Goal: Task Accomplishment & Management: Use online tool/utility

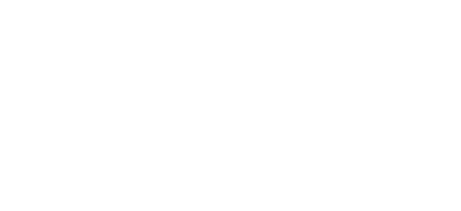
click at [431, 0] on html at bounding box center [230, 0] width 461 height 0
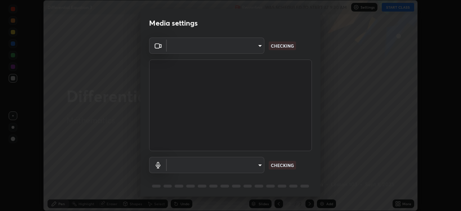
scroll to position [211, 461]
type input "5a3b26b24554f8cf6e797ef24758c72d9ac35fc194b839c1ab14931f8614fd13"
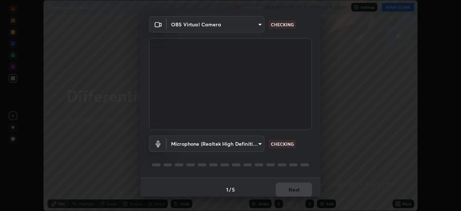
scroll to position [26, 0]
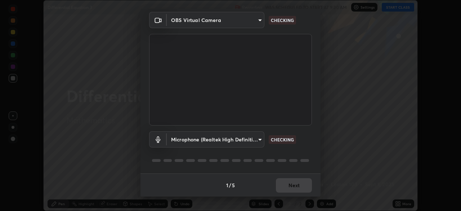
click at [260, 138] on body "Erase all Differential Equation 3 Recording WAS SCHEDULED TO START AT 9:30 AM S…" at bounding box center [230, 105] width 461 height 211
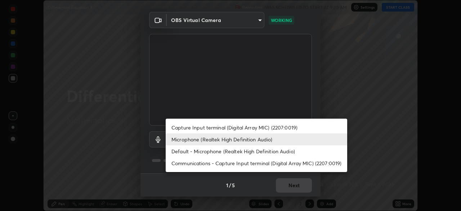
click at [231, 164] on li "Communications - Capture Input terminal (Digital Array MIC) (2207:0019)" at bounding box center [256, 163] width 181 height 12
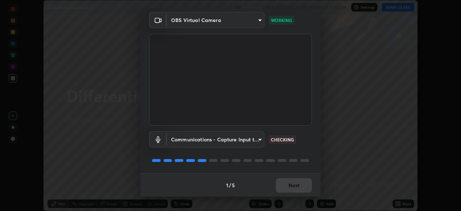
click at [259, 139] on body "Erase all Differential Equation 3 Recording WAS SCHEDULED TO START AT 9:30 AM S…" at bounding box center [230, 105] width 461 height 211
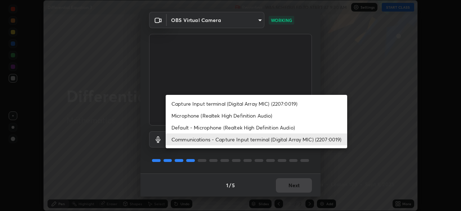
click at [244, 116] on li "Microphone (Realtek High Definition Audio)" at bounding box center [256, 115] width 181 height 12
type input "a2845f27f241d78e81142a5bcad2dd0661d1231b7acccdda9ee201247719edf7"
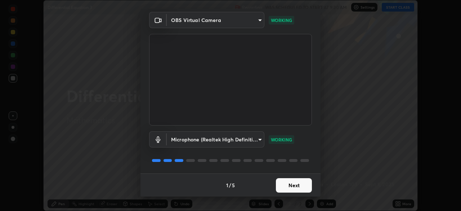
click at [305, 186] on button "Next" at bounding box center [294, 185] width 36 height 14
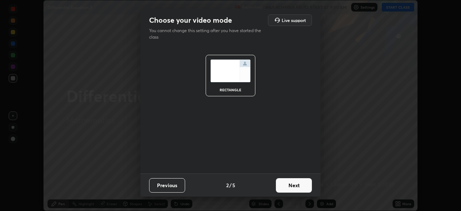
scroll to position [0, 0]
click at [304, 186] on button "Next" at bounding box center [294, 185] width 36 height 14
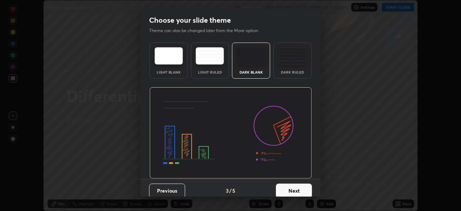
click at [304, 190] on button "Next" at bounding box center [294, 190] width 36 height 14
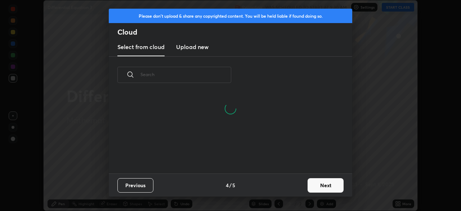
click at [325, 185] on button "Next" at bounding box center [325, 185] width 36 height 14
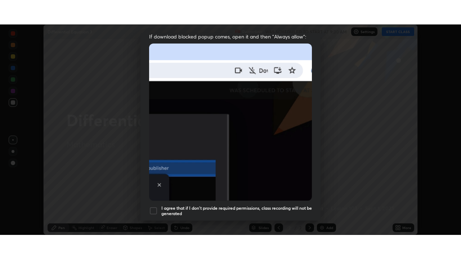
scroll to position [172, 0]
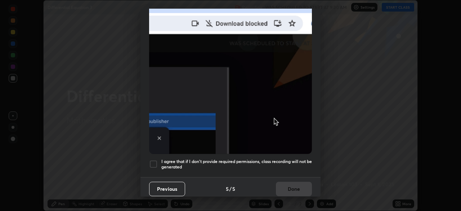
click at [153, 161] on div at bounding box center [153, 163] width 9 height 9
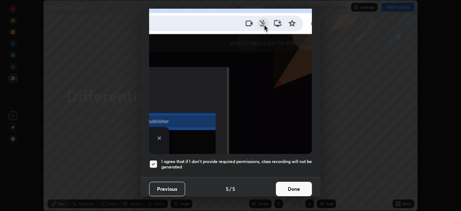
click at [298, 188] on button "Done" at bounding box center [294, 188] width 36 height 14
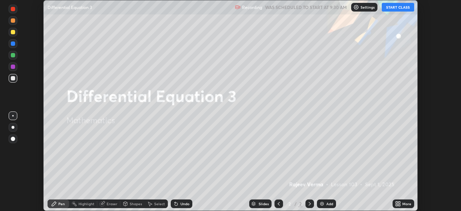
click at [400, 8] on button "START CLASS" at bounding box center [398, 7] width 32 height 9
click at [400, 204] on icon at bounding box center [399, 205] width 2 height 2
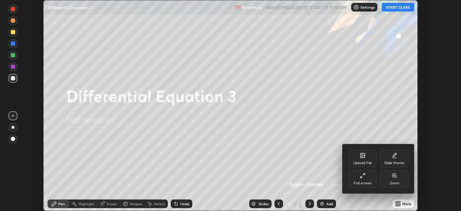
click at [365, 184] on div "Full screen" at bounding box center [363, 183] width 18 height 4
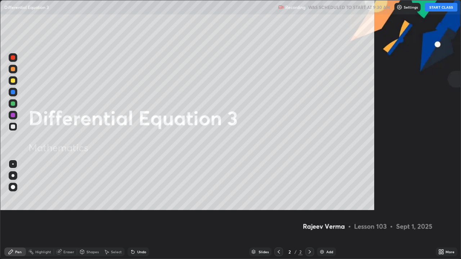
scroll to position [259, 461]
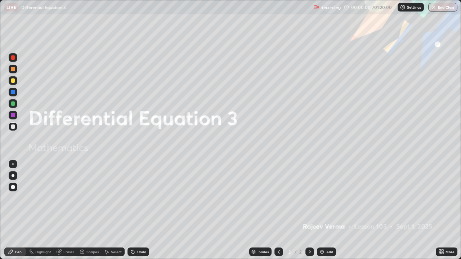
click at [323, 210] on img at bounding box center [322, 252] width 6 height 6
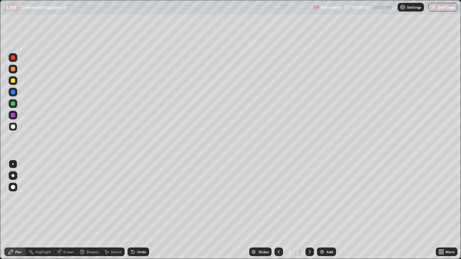
click at [323, 210] on img at bounding box center [322, 252] width 6 height 6
click at [322, 210] on div "Add" at bounding box center [326, 252] width 19 height 9
click at [322, 210] on img at bounding box center [322, 252] width 6 height 6
click at [321, 210] on img at bounding box center [322, 252] width 6 height 6
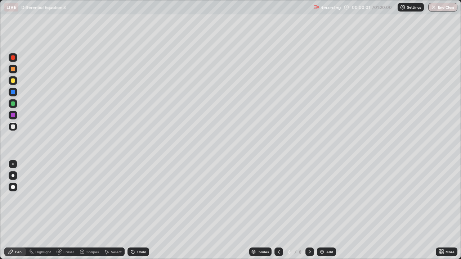
click at [322, 210] on img at bounding box center [322, 252] width 6 height 6
click at [278, 210] on icon at bounding box center [279, 252] width 2 height 4
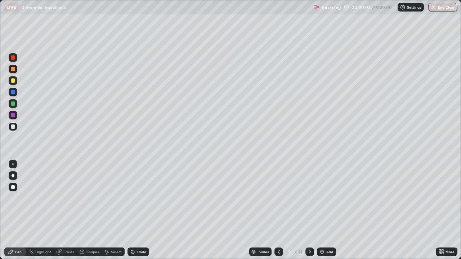
click at [278, 210] on icon at bounding box center [279, 252] width 6 height 6
click at [277, 210] on icon at bounding box center [279, 252] width 6 height 6
click at [278, 210] on icon at bounding box center [279, 252] width 6 height 6
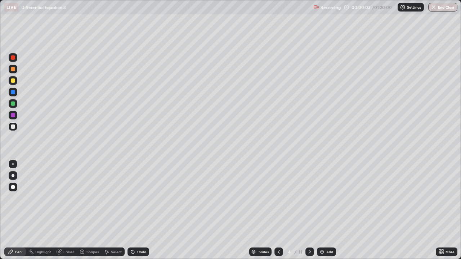
click at [278, 210] on icon at bounding box center [279, 252] width 6 height 6
click at [279, 210] on icon at bounding box center [279, 252] width 6 height 6
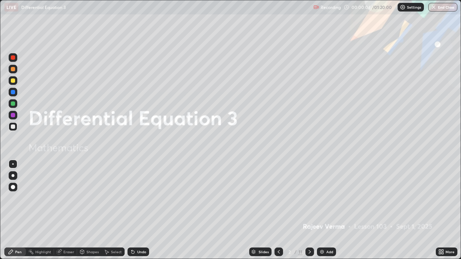
click at [279, 210] on icon at bounding box center [279, 252] width 6 height 6
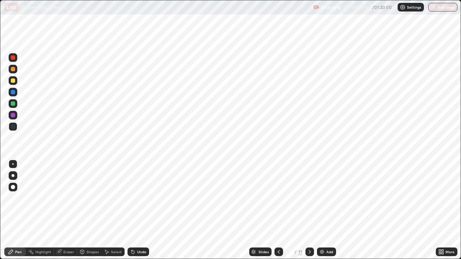
click at [308, 210] on icon at bounding box center [310, 252] width 6 height 6
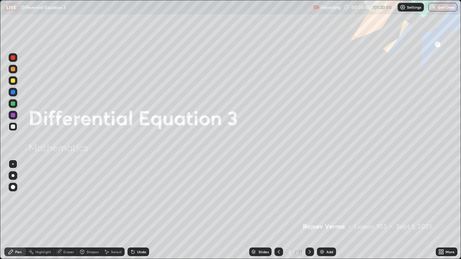
click at [311, 210] on div at bounding box center [309, 252] width 9 height 14
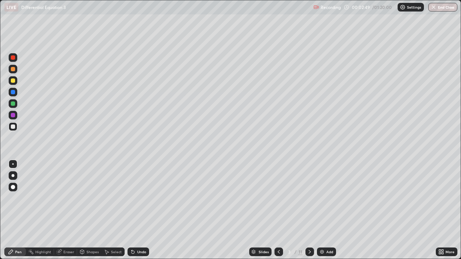
click at [12, 79] on div at bounding box center [13, 80] width 4 height 4
click at [15, 69] on div at bounding box center [13, 69] width 9 height 9
click at [70, 210] on div "Eraser" at bounding box center [68, 252] width 11 height 4
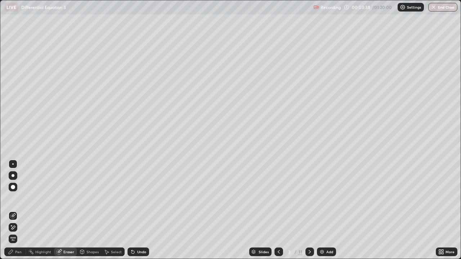
click at [19, 210] on div "Pen" at bounding box center [18, 252] width 6 height 4
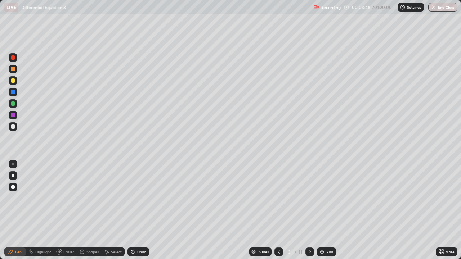
click at [14, 80] on div at bounding box center [13, 80] width 4 height 4
click at [142, 210] on div "Undo" at bounding box center [137, 252] width 24 height 14
click at [139, 210] on div "Undo" at bounding box center [138, 252] width 22 height 9
click at [141, 210] on div "Undo" at bounding box center [141, 252] width 9 height 4
click at [143, 210] on div "Undo" at bounding box center [141, 252] width 9 height 4
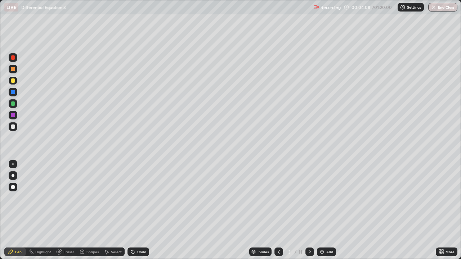
click at [143, 210] on div "Undo" at bounding box center [138, 252] width 22 height 9
click at [143, 210] on div "Undo" at bounding box center [141, 252] width 9 height 4
click at [15, 129] on div at bounding box center [13, 126] width 9 height 9
click at [64, 210] on div "Eraser" at bounding box center [68, 252] width 11 height 4
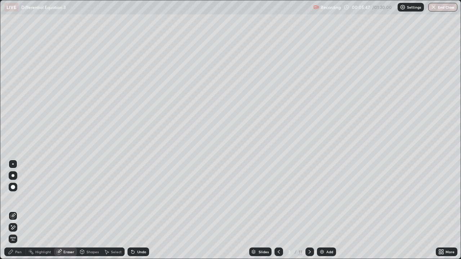
click at [16, 210] on div "Pen" at bounding box center [18, 252] width 6 height 4
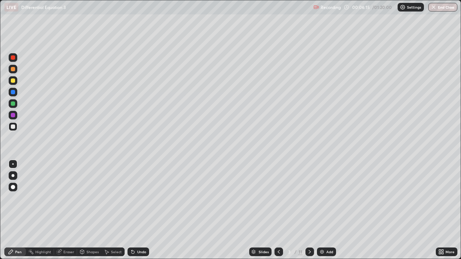
click at [140, 210] on div "Undo" at bounding box center [141, 252] width 9 height 4
click at [95, 210] on div "Shapes" at bounding box center [92, 252] width 12 height 4
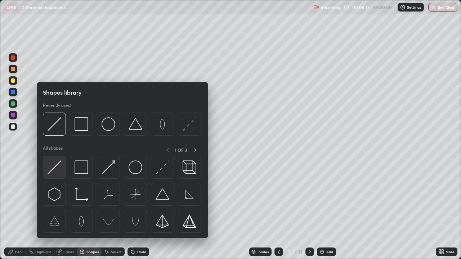
click at [55, 167] on img at bounding box center [55, 168] width 14 height 14
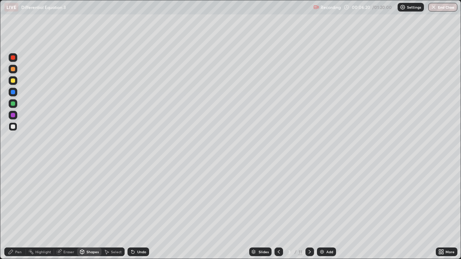
click at [21, 210] on div "Pen" at bounding box center [18, 252] width 6 height 4
click at [140, 210] on div "Undo" at bounding box center [141, 252] width 9 height 4
click at [139, 210] on div "Undo" at bounding box center [141, 252] width 9 height 4
click at [138, 210] on div "Undo" at bounding box center [141, 252] width 9 height 4
click at [137, 210] on div "Undo" at bounding box center [141, 252] width 9 height 4
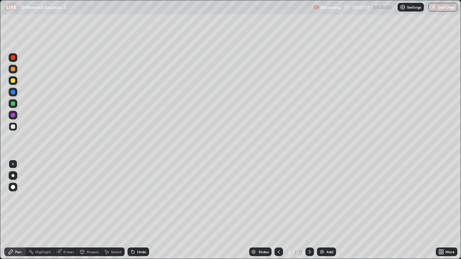
click at [66, 210] on div "Eraser" at bounding box center [65, 252] width 23 height 9
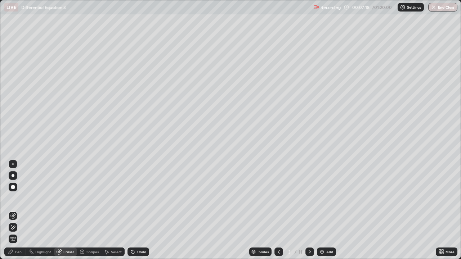
click at [11, 210] on icon at bounding box center [13, 228] width 6 height 6
click at [13, 210] on icon at bounding box center [14, 228] width 4 height 4
click at [21, 210] on div "Pen" at bounding box center [15, 252] width 22 height 9
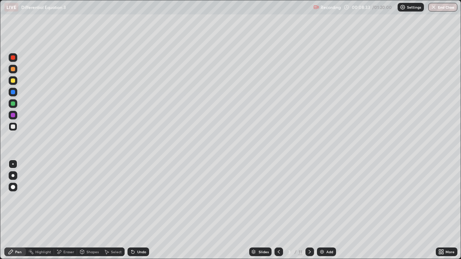
click at [12, 104] on div at bounding box center [13, 104] width 4 height 4
click at [69, 210] on div "Eraser" at bounding box center [68, 252] width 11 height 4
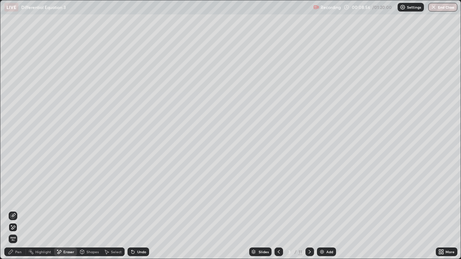
click at [16, 210] on div "Pen" at bounding box center [18, 252] width 6 height 4
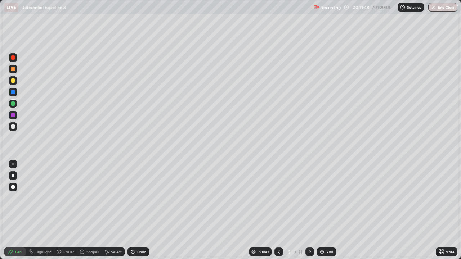
click at [312, 210] on div at bounding box center [309, 252] width 9 height 9
click at [13, 80] on div at bounding box center [13, 80] width 4 height 4
click at [137, 210] on div "Undo" at bounding box center [141, 252] width 9 height 4
click at [140, 210] on div "Undo" at bounding box center [141, 252] width 9 height 4
click at [94, 210] on div "Shapes" at bounding box center [92, 252] width 12 height 4
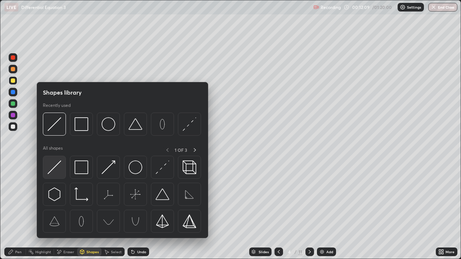
click at [56, 168] on img at bounding box center [55, 168] width 14 height 14
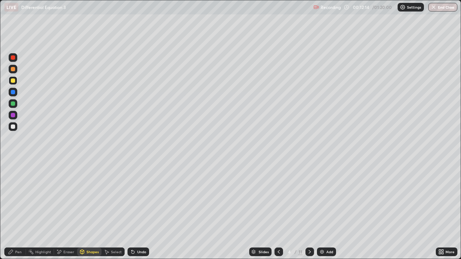
click at [19, 210] on div "Pen" at bounding box center [18, 252] width 6 height 4
click at [14, 81] on div at bounding box center [13, 80] width 4 height 4
click at [13, 58] on div at bounding box center [13, 57] width 4 height 4
click at [139, 210] on div "Undo" at bounding box center [138, 252] width 22 height 9
click at [141, 210] on div "Undo" at bounding box center [138, 252] width 22 height 9
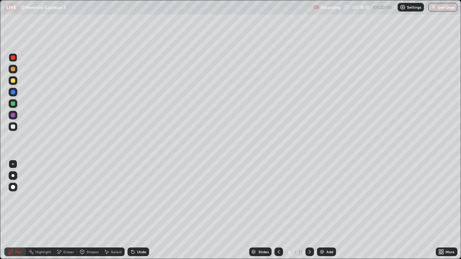
click at [14, 81] on div at bounding box center [13, 80] width 4 height 4
click at [15, 104] on div at bounding box center [13, 104] width 4 height 4
click at [63, 210] on div "Eraser" at bounding box center [65, 252] width 23 height 9
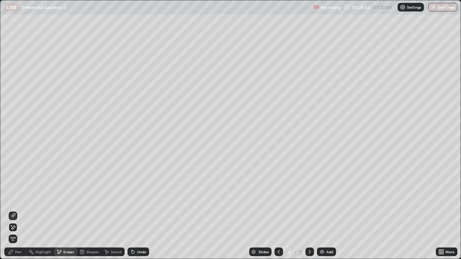
click at [14, 210] on icon at bounding box center [13, 216] width 6 height 6
click at [18, 210] on div "Pen" at bounding box center [18, 252] width 6 height 4
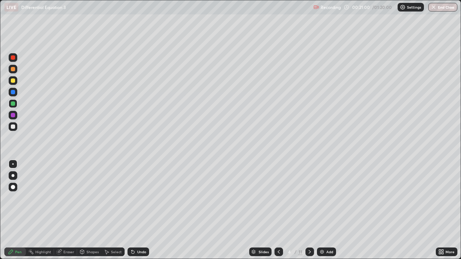
click at [16, 106] on div at bounding box center [13, 103] width 9 height 9
click at [12, 104] on div at bounding box center [13, 104] width 4 height 4
click at [13, 81] on div at bounding box center [13, 80] width 4 height 4
click at [142, 210] on div "Undo" at bounding box center [141, 252] width 9 height 4
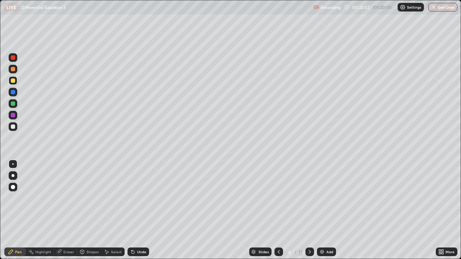
click at [141, 210] on div "Undo" at bounding box center [141, 252] width 9 height 4
click at [142, 210] on div "Undo" at bounding box center [138, 252] width 22 height 9
click at [13, 126] on div at bounding box center [13, 127] width 4 height 4
click at [309, 210] on icon at bounding box center [310, 252] width 2 height 4
click at [13, 81] on div at bounding box center [13, 80] width 4 height 4
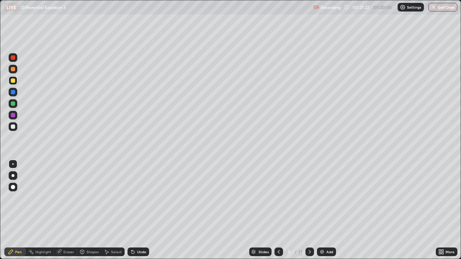
click at [276, 210] on icon at bounding box center [279, 252] width 6 height 6
click at [277, 210] on div at bounding box center [278, 252] width 9 height 9
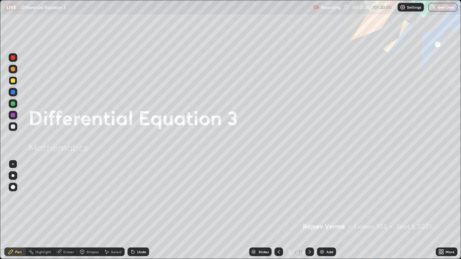
click at [310, 210] on icon at bounding box center [310, 252] width 2 height 4
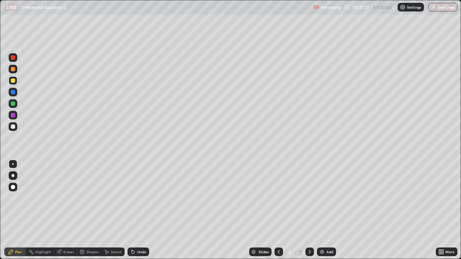
click at [309, 210] on icon at bounding box center [310, 252] width 6 height 6
click at [308, 210] on div at bounding box center [309, 252] width 9 height 9
click at [15, 104] on div at bounding box center [13, 104] width 4 height 4
click at [12, 80] on div at bounding box center [13, 80] width 4 height 4
click at [13, 127] on div at bounding box center [13, 127] width 4 height 4
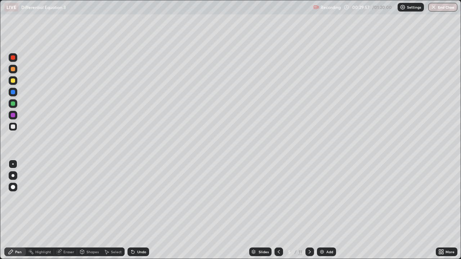
click at [14, 81] on div at bounding box center [13, 80] width 4 height 4
click at [13, 128] on div at bounding box center [13, 127] width 4 height 4
click at [13, 103] on div at bounding box center [13, 104] width 4 height 4
click at [309, 210] on icon at bounding box center [310, 252] width 6 height 6
click at [13, 79] on div at bounding box center [13, 80] width 4 height 4
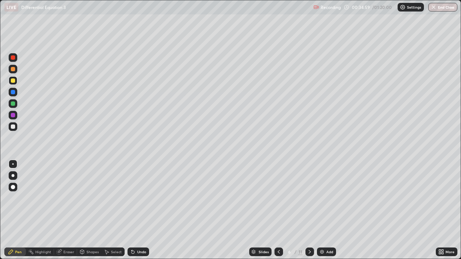
click at [14, 71] on div at bounding box center [13, 69] width 4 height 4
click at [137, 210] on div "Undo" at bounding box center [138, 252] width 22 height 9
click at [14, 127] on div at bounding box center [13, 127] width 4 height 4
click at [13, 81] on div at bounding box center [13, 80] width 4 height 4
click at [13, 80] on div at bounding box center [13, 80] width 4 height 4
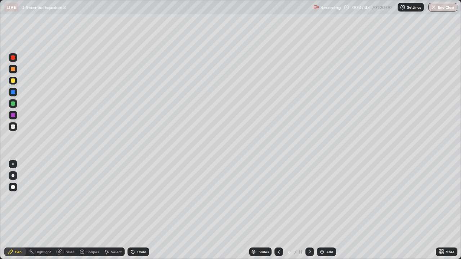
click at [13, 127] on div at bounding box center [13, 127] width 4 height 4
click at [141, 210] on div "Undo" at bounding box center [141, 252] width 9 height 4
click at [139, 210] on div "Undo" at bounding box center [141, 252] width 9 height 4
click at [141, 210] on div "Undo" at bounding box center [141, 252] width 9 height 4
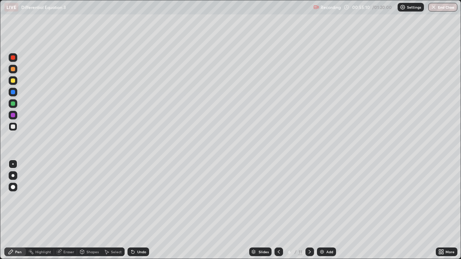
click at [14, 104] on div at bounding box center [13, 104] width 4 height 4
click at [14, 105] on div at bounding box center [13, 104] width 4 height 4
click at [144, 210] on div "Undo" at bounding box center [141, 252] width 9 height 4
click at [145, 210] on div "Undo" at bounding box center [141, 252] width 9 height 4
click at [142, 210] on div "Undo" at bounding box center [141, 252] width 9 height 4
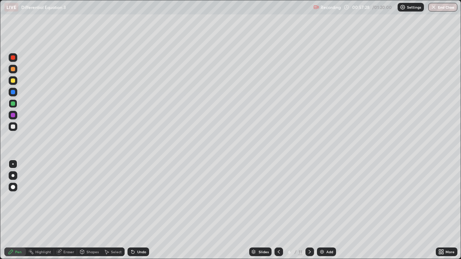
click at [143, 210] on div "Undo" at bounding box center [141, 252] width 9 height 4
click at [140, 210] on div "Undo" at bounding box center [141, 252] width 9 height 4
click at [139, 210] on div "Undo" at bounding box center [141, 252] width 9 height 4
click at [140, 210] on div "Undo" at bounding box center [141, 252] width 9 height 4
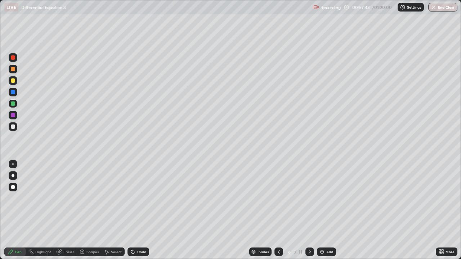
click at [13, 127] on div at bounding box center [13, 127] width 4 height 4
click at [11, 104] on div at bounding box center [13, 104] width 4 height 4
click at [310, 210] on icon at bounding box center [310, 252] width 6 height 6
click at [14, 80] on div at bounding box center [13, 80] width 4 height 4
click at [141, 210] on div "Undo" at bounding box center [138, 252] width 22 height 9
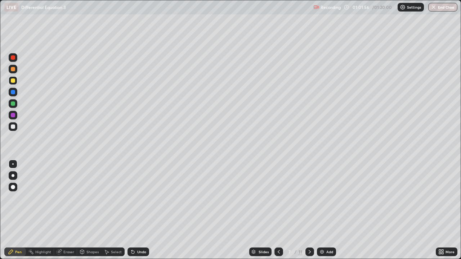
click at [140, 210] on div "Undo" at bounding box center [138, 252] width 22 height 9
click at [137, 210] on div "Undo" at bounding box center [138, 252] width 22 height 9
click at [139, 210] on div "Undo" at bounding box center [141, 252] width 9 height 4
click at [14, 70] on div at bounding box center [13, 69] width 4 height 4
click at [396, 210] on div "Slides 7 / 11 Add" at bounding box center [292, 252] width 287 height 14
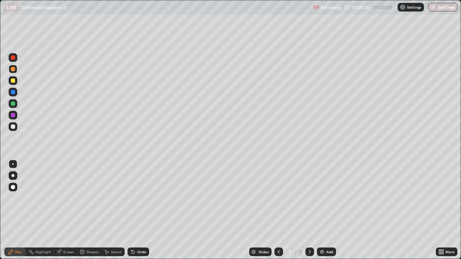
click at [14, 82] on div at bounding box center [13, 80] width 4 height 4
click at [138, 210] on div "Undo" at bounding box center [138, 252] width 22 height 9
click at [139, 210] on div "Undo" at bounding box center [141, 252] width 9 height 4
click at [140, 210] on div "Undo" at bounding box center [141, 252] width 9 height 4
click at [139, 210] on div "Undo" at bounding box center [138, 252] width 22 height 9
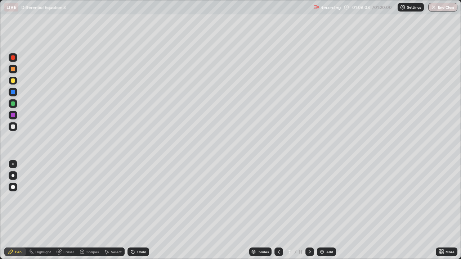
click at [135, 210] on div "Undo" at bounding box center [138, 252] width 22 height 9
click at [136, 210] on div "Undo" at bounding box center [138, 252] width 22 height 9
click at [135, 210] on div "Undo" at bounding box center [138, 252] width 22 height 9
click at [72, 210] on div "Eraser" at bounding box center [68, 252] width 11 height 4
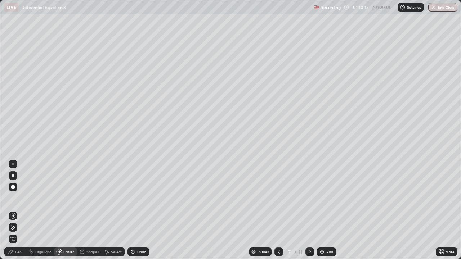
click at [21, 210] on div "Pen" at bounding box center [18, 252] width 6 height 4
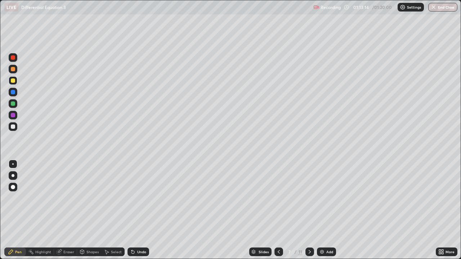
click at [68, 210] on div "Eraser" at bounding box center [68, 252] width 11 height 4
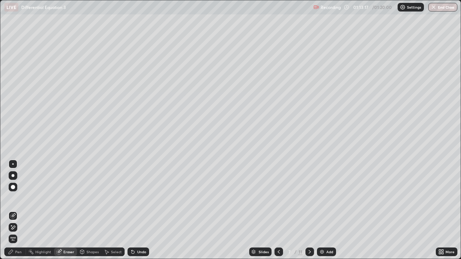
click at [18, 210] on div "Pen" at bounding box center [18, 252] width 6 height 4
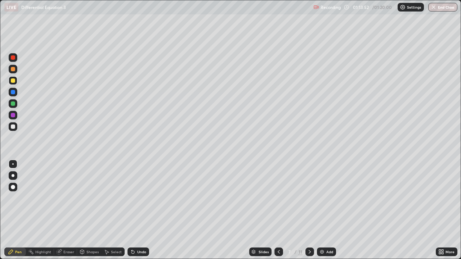
click at [443, 8] on button "End Class" at bounding box center [442, 7] width 29 height 9
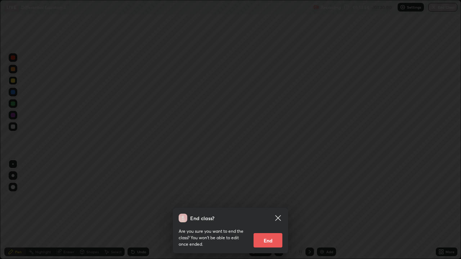
click at [268, 210] on button "End" at bounding box center [267, 240] width 29 height 14
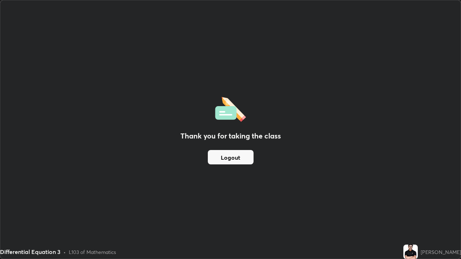
click at [229, 157] on button "Logout" at bounding box center [231, 157] width 46 height 14
click at [224, 157] on button "Logout" at bounding box center [231, 157] width 46 height 14
click at [222, 157] on button "Logout" at bounding box center [231, 157] width 46 height 14
click at [217, 157] on button "Logout" at bounding box center [231, 157] width 46 height 14
